Goal: Information Seeking & Learning: Learn about a topic

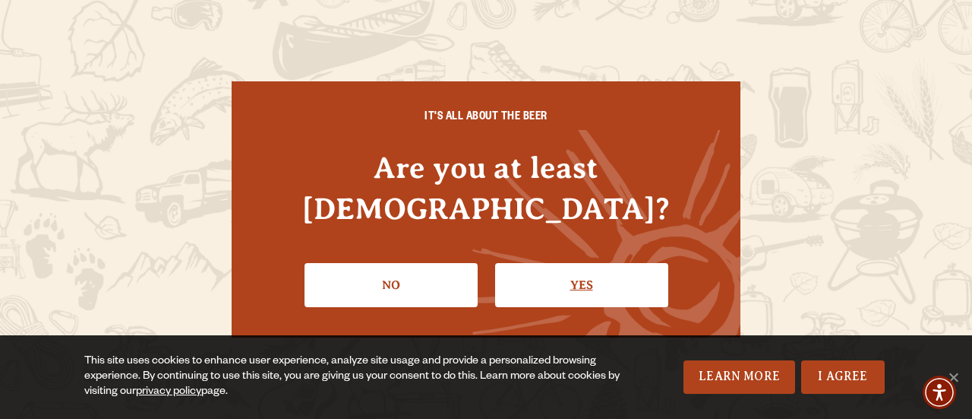
click at [570, 267] on link "Yes" at bounding box center [581, 285] width 173 height 44
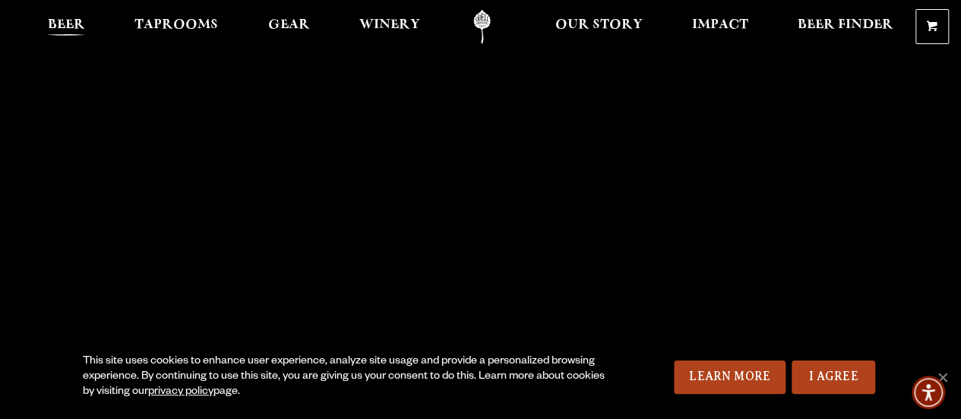
click at [58, 19] on span "Beer" at bounding box center [66, 25] width 37 height 12
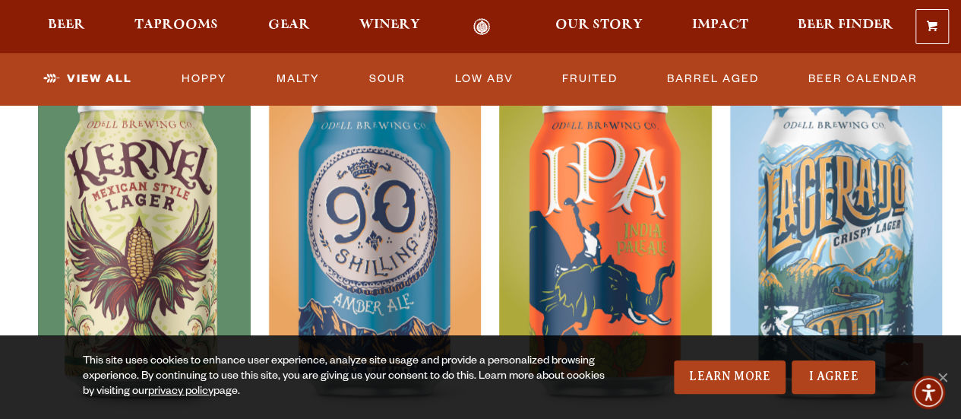
scroll to position [760, 0]
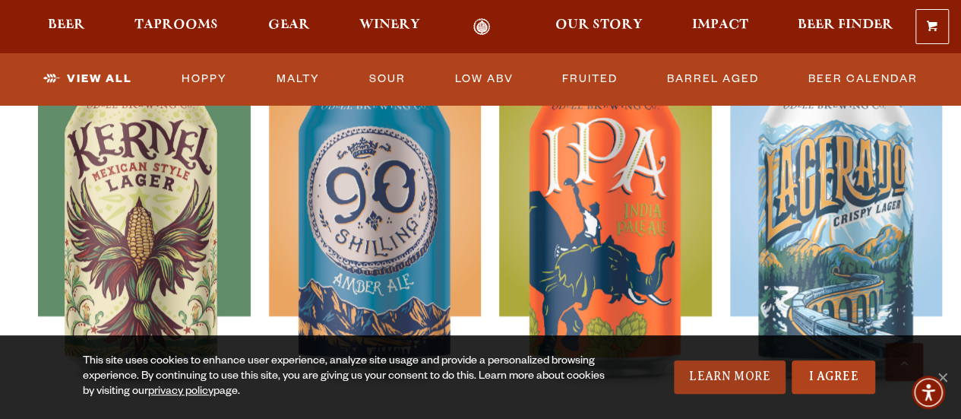
click at [687, 376] on link "Learn More" at bounding box center [730, 376] width 112 height 33
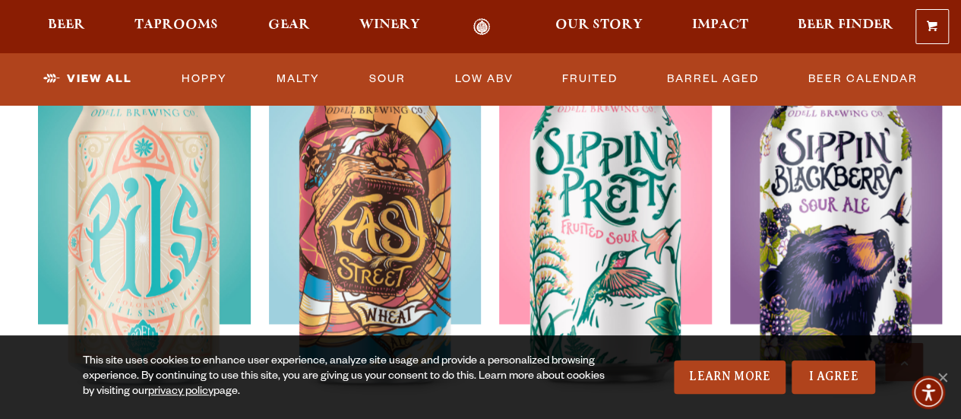
scroll to position [1215, 0]
